Goal: Entertainment & Leisure: Consume media (video, audio)

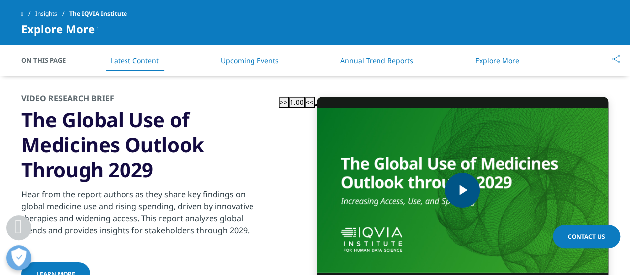
scroll to position [1794, 0]
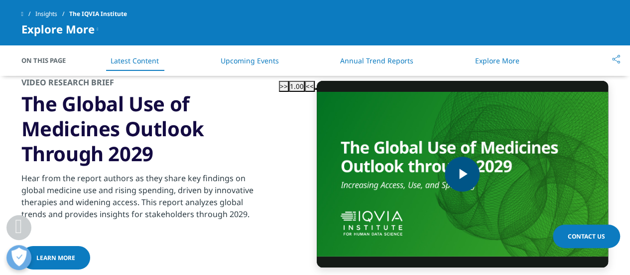
click at [434, 170] on img "Video Player" at bounding box center [463, 174] width 292 height 186
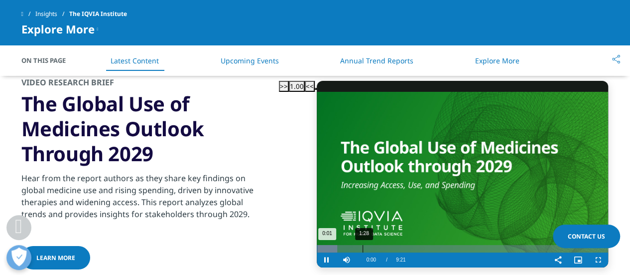
click at [343, 245] on div "Loaded : 7.05% 1:28 0:01" at bounding box center [463, 248] width 292 height 7
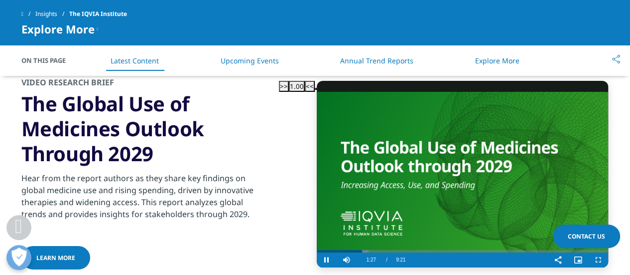
click at [411, 252] on div "Video Player" at bounding box center [480, 259] width 138 height 15
click at [317, 260] on span "Video Player" at bounding box center [327, 260] width 20 height 0
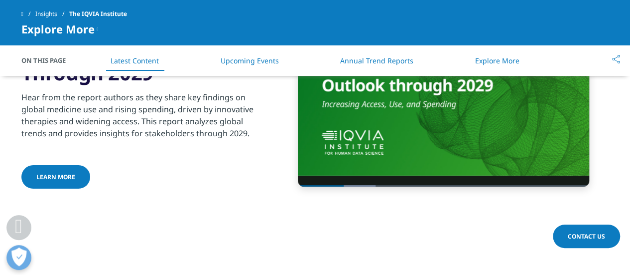
scroll to position [1927, 0]
